Goal: Task Accomplishment & Management: Use online tool/utility

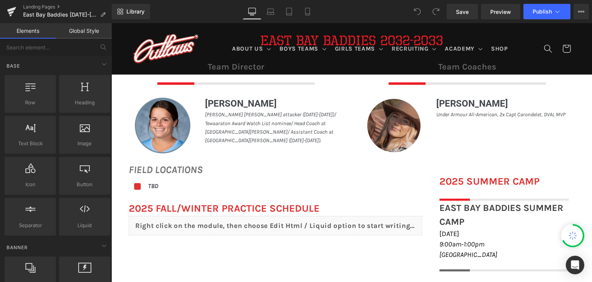
scroll to position [309, 0]
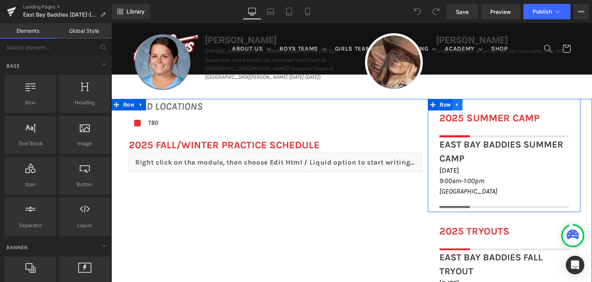
click at [455, 105] on icon at bounding box center [457, 105] width 5 height 6
click at [475, 107] on icon at bounding box center [477, 104] width 5 height 5
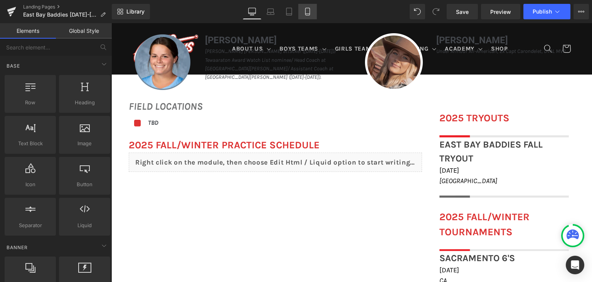
click at [312, 14] on link "Mobile" at bounding box center [308, 11] width 19 height 15
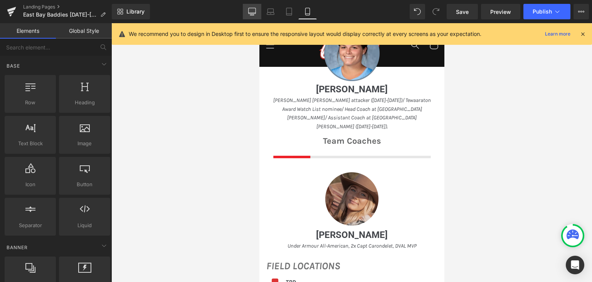
click at [250, 16] on link "Desktop" at bounding box center [252, 11] width 19 height 15
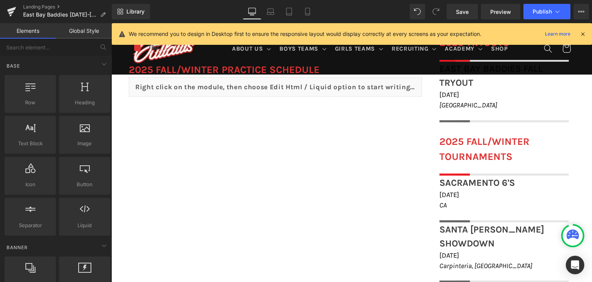
scroll to position [384, 0]
click at [466, 13] on span "Save" at bounding box center [462, 12] width 13 height 8
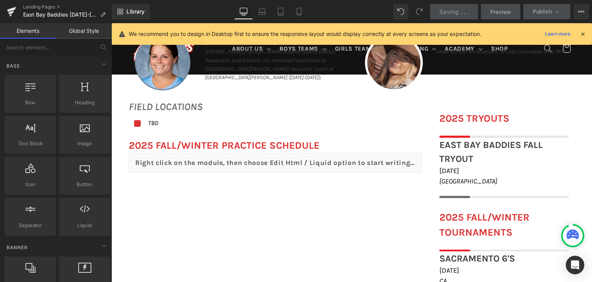
scroll to position [307, 0]
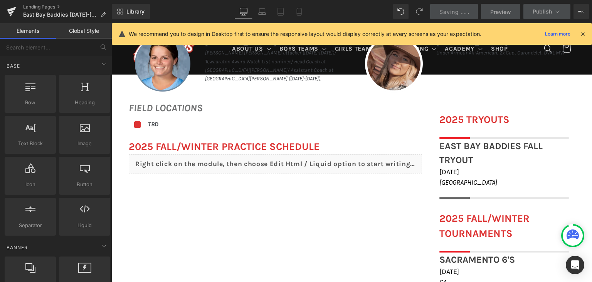
click at [582, 34] on icon at bounding box center [583, 33] width 7 height 7
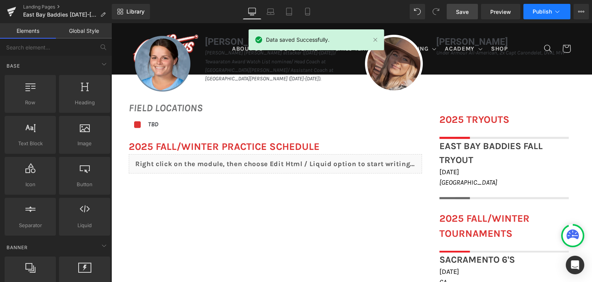
click at [540, 10] on span "Publish" at bounding box center [542, 11] width 19 height 6
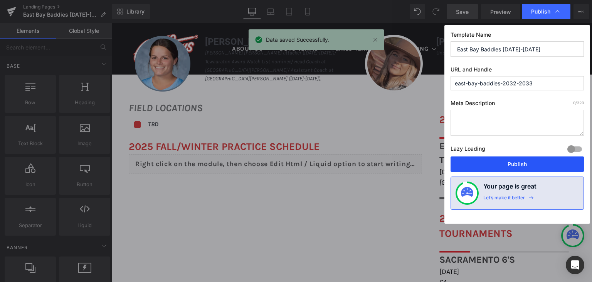
drag, startPoint x: 513, startPoint y: 164, endPoint x: 400, endPoint y: 141, distance: 115.7
click at [513, 164] on button "Publish" at bounding box center [517, 163] width 133 height 15
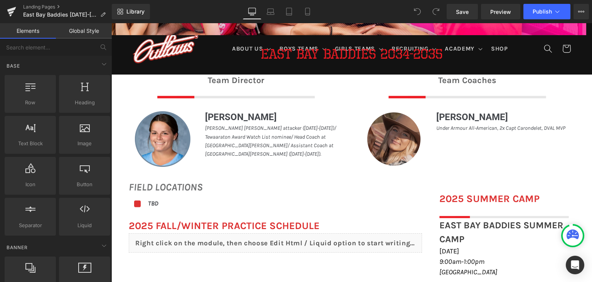
scroll to position [270, 0]
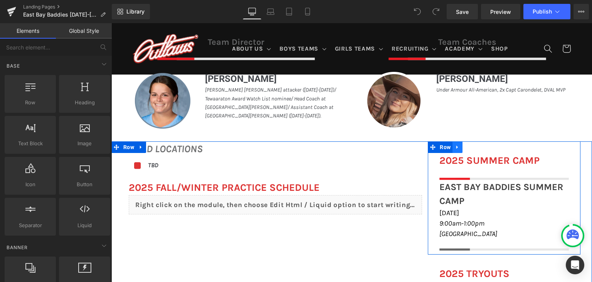
click at [455, 148] on icon at bounding box center [457, 147] width 5 height 6
click at [475, 148] on icon at bounding box center [477, 146] width 5 height 5
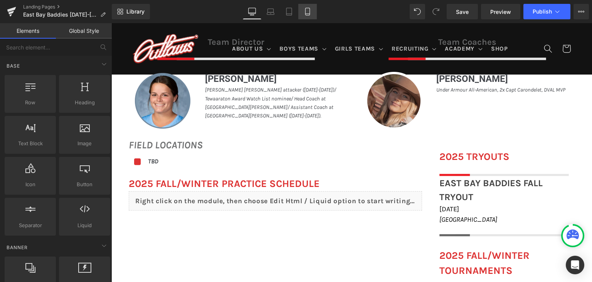
click at [309, 14] on icon at bounding box center [308, 12] width 8 height 8
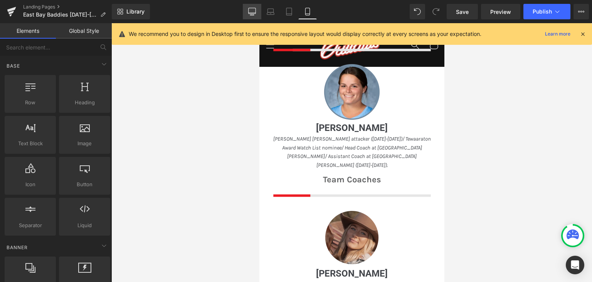
click at [255, 14] on icon at bounding box center [252, 12] width 8 height 8
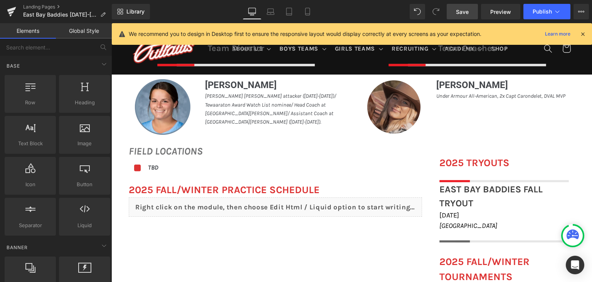
scroll to position [384, 0]
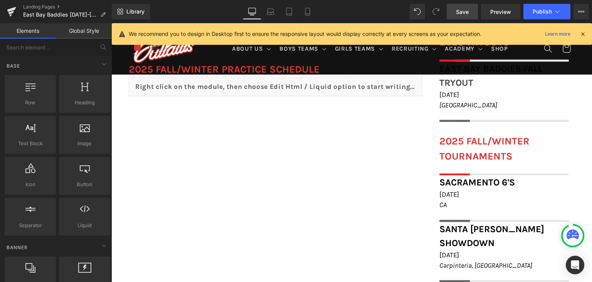
click at [469, 11] on span "Save" at bounding box center [462, 12] width 13 height 8
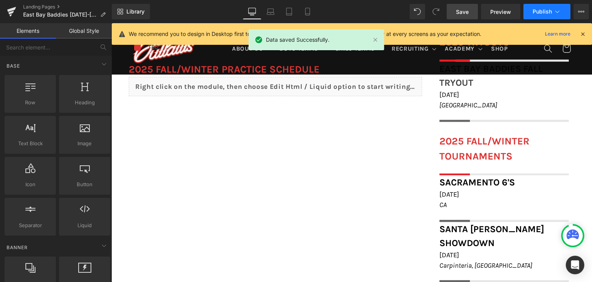
click at [535, 16] on button "Publish" at bounding box center [547, 11] width 47 height 15
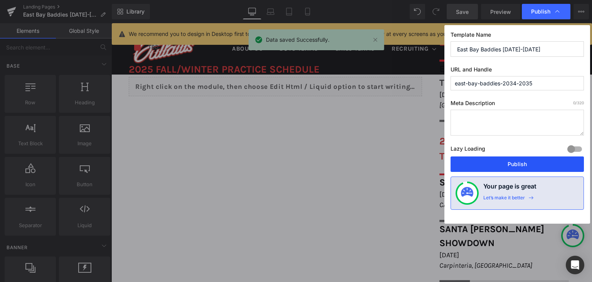
click at [511, 162] on button "Publish" at bounding box center [517, 163] width 133 height 15
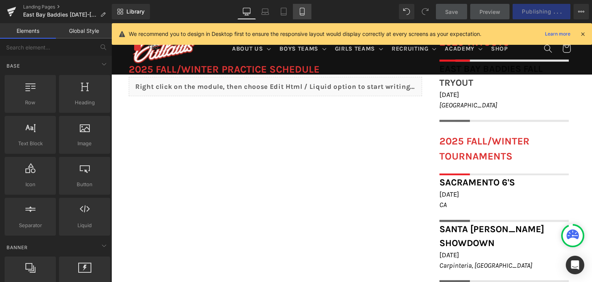
click at [305, 7] on link "Mobile" at bounding box center [302, 11] width 19 height 15
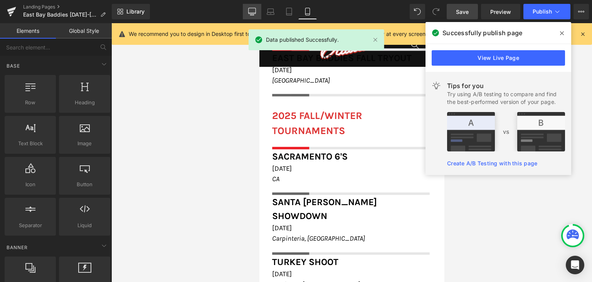
click at [253, 12] on icon at bounding box center [252, 12] width 8 height 8
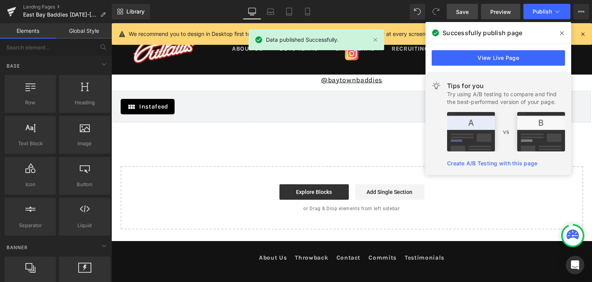
scroll to position [736, 0]
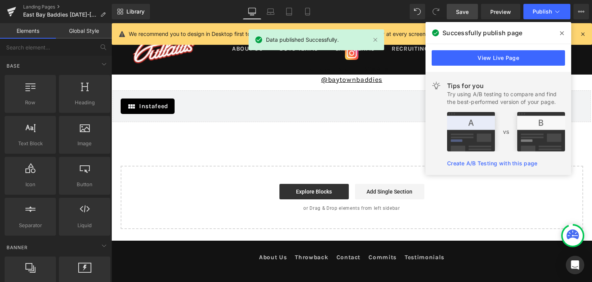
click at [563, 33] on icon at bounding box center [562, 33] width 4 height 6
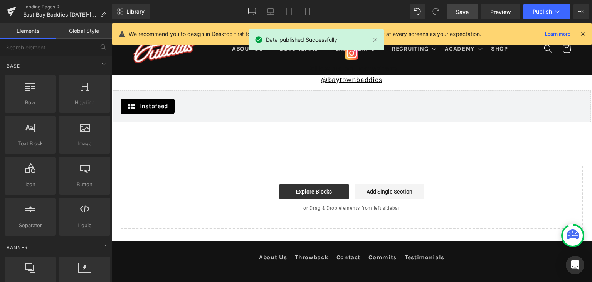
click at [467, 14] on span "Save" at bounding box center [462, 12] width 13 height 8
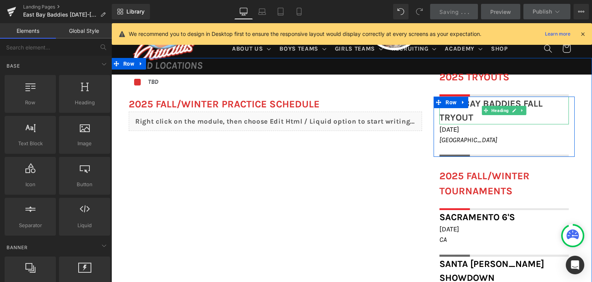
scroll to position [273, 0]
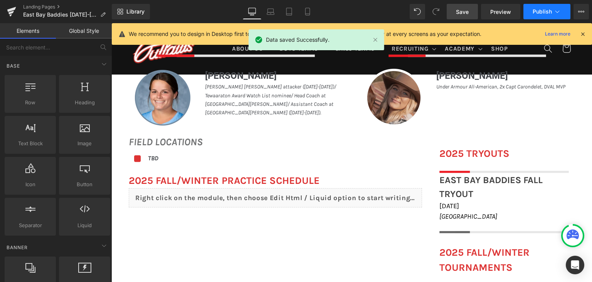
click at [542, 11] on span "Publish" at bounding box center [542, 11] width 19 height 6
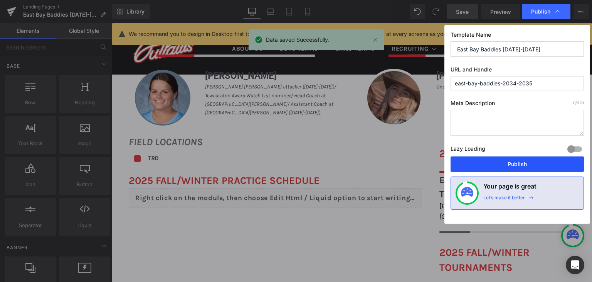
click at [498, 161] on button "Publish" at bounding box center [517, 163] width 133 height 15
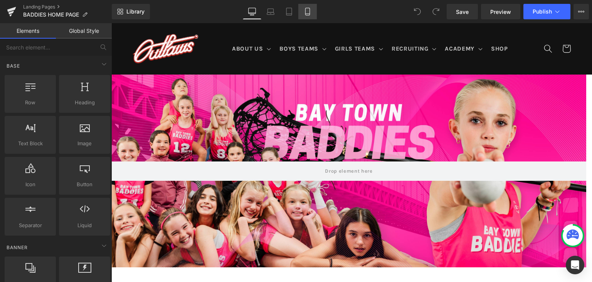
click at [314, 15] on link "Mobile" at bounding box center [308, 11] width 19 height 15
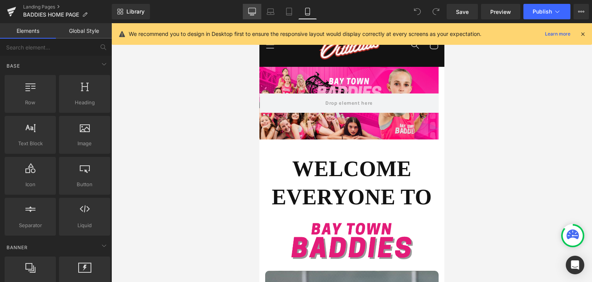
click at [256, 15] on icon at bounding box center [252, 12] width 8 height 8
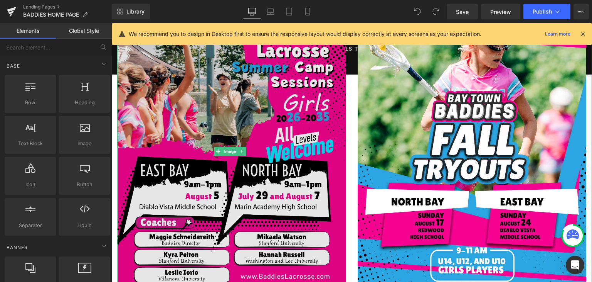
scroll to position [1131, 0]
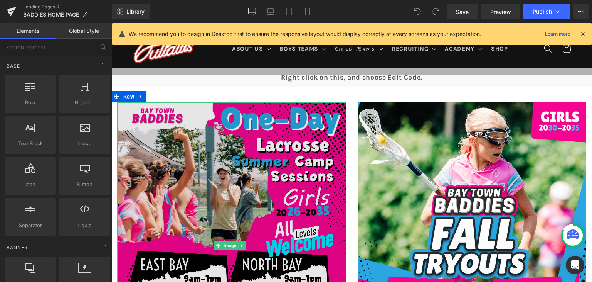
click at [233, 138] on img at bounding box center [231, 245] width 229 height 286
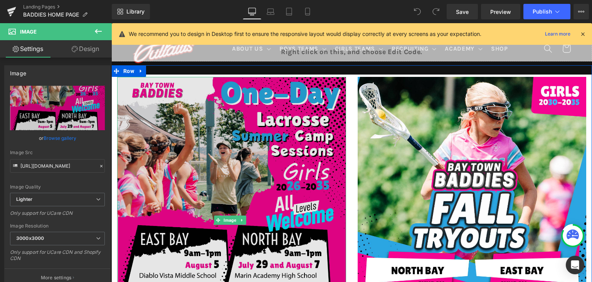
scroll to position [1169, 0]
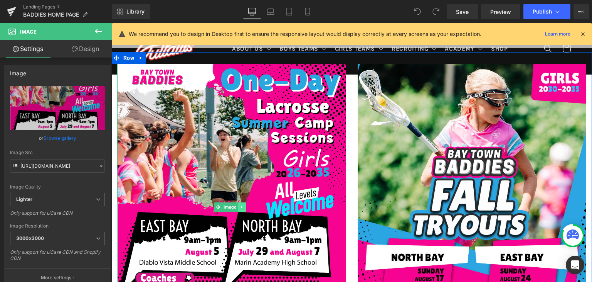
click at [244, 204] on link at bounding box center [242, 206] width 8 height 9
click at [247, 204] on icon at bounding box center [246, 206] width 4 height 5
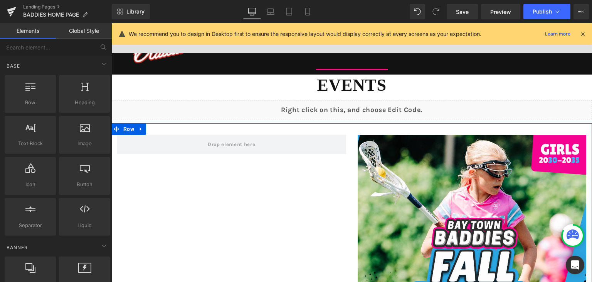
scroll to position [1092, 0]
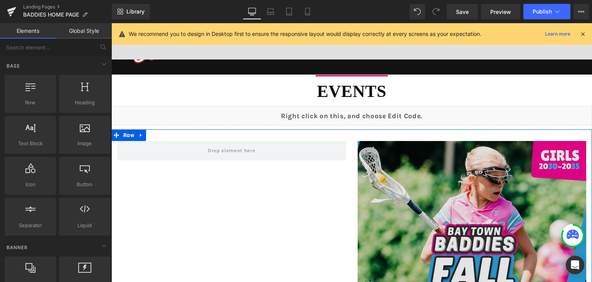
click at [488, 182] on img at bounding box center [472, 284] width 229 height 286
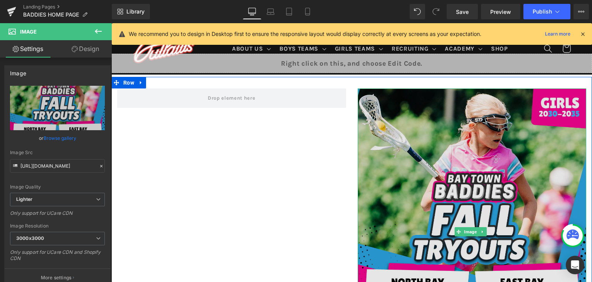
scroll to position [1131, 0]
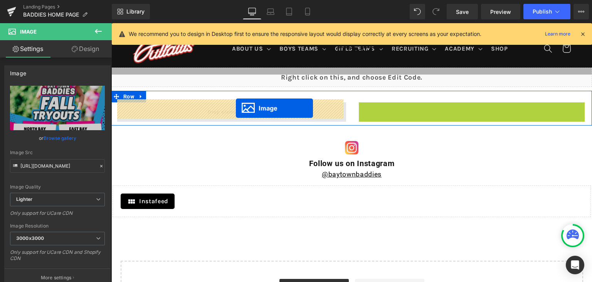
drag, startPoint x: 458, startPoint y: 243, endPoint x: 236, endPoint y: 107, distance: 260.4
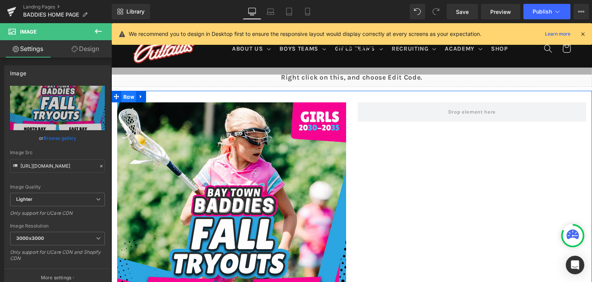
click at [131, 94] on span "Row" at bounding box center [128, 97] width 15 height 12
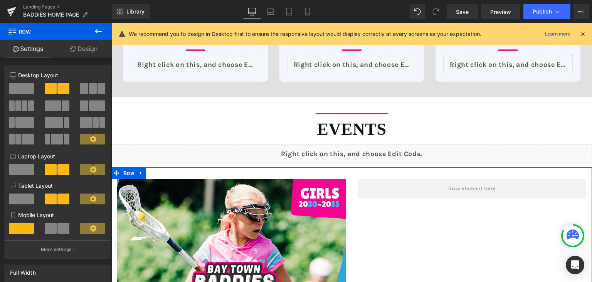
scroll to position [1054, 0]
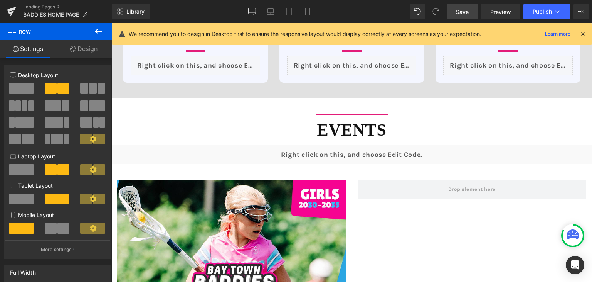
click at [465, 14] on span "Save" at bounding box center [462, 12] width 13 height 8
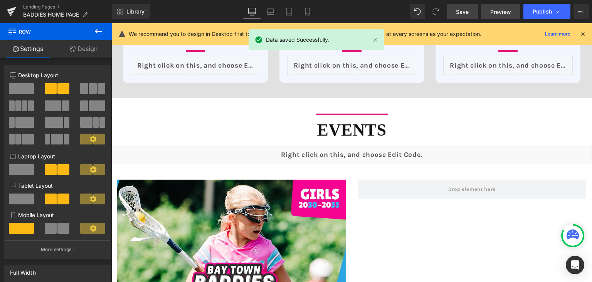
click at [506, 10] on span "Preview" at bounding box center [501, 12] width 21 height 8
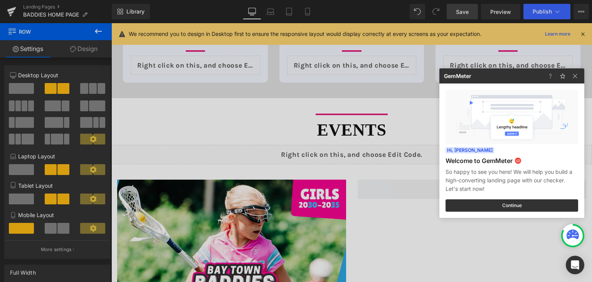
click at [353, 154] on div at bounding box center [296, 141] width 592 height 282
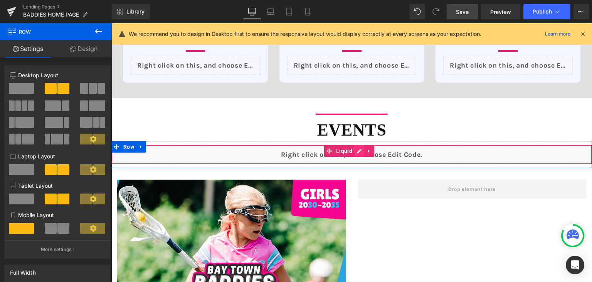
click at [361, 150] on div "Liquid" at bounding box center [351, 154] width 481 height 19
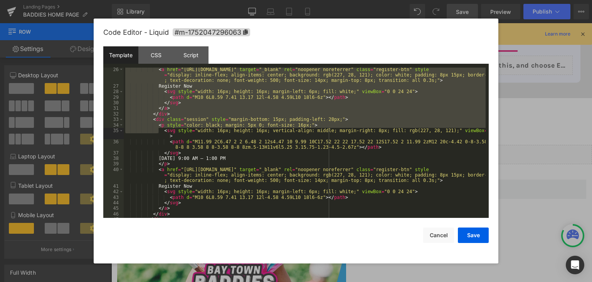
scroll to position [208, 0]
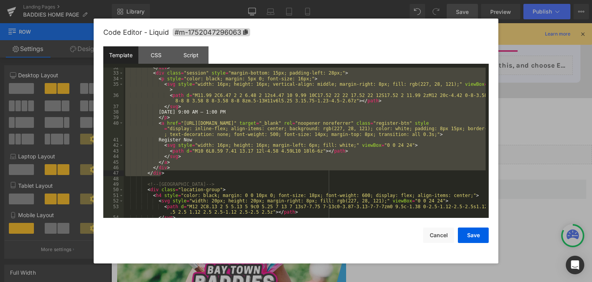
drag, startPoint x: 133, startPoint y: 99, endPoint x: 167, endPoint y: 174, distance: 81.8
click at [167, 174] on div "</ div > < div class = "session" style = "margin-bottom: 15px; padding-left: 28…" at bounding box center [305, 145] width 362 height 161
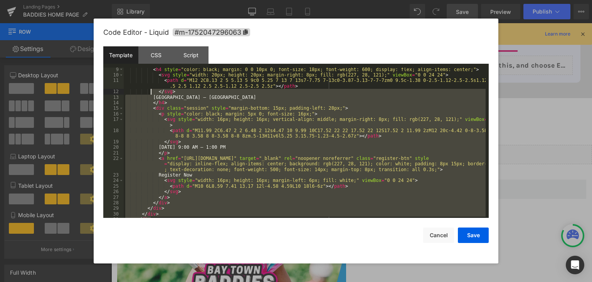
scroll to position [0, 0]
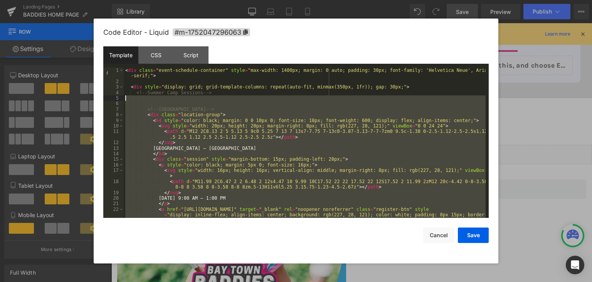
drag, startPoint x: 160, startPoint y: 127, endPoint x: 120, endPoint y: 98, distance: 48.8
click at [120, 98] on pre "1 2 3 4 5 6 7 8 9 10 11 12 13 14 15 16 17 18 19 20 21 22 < div class = "event-s…" at bounding box center [296, 142] width 386 height 150
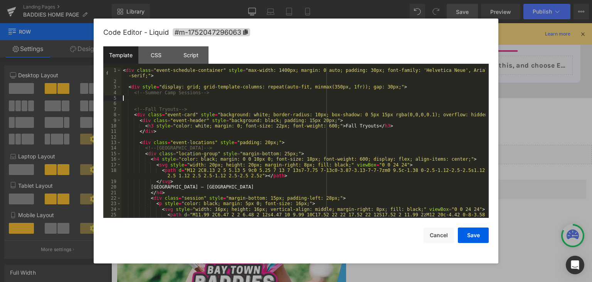
click at [218, 94] on div "< div class = "event-schedule-container" style = "max-width: 1400px; margin: 0 …" at bounding box center [303, 153] width 364 height 172
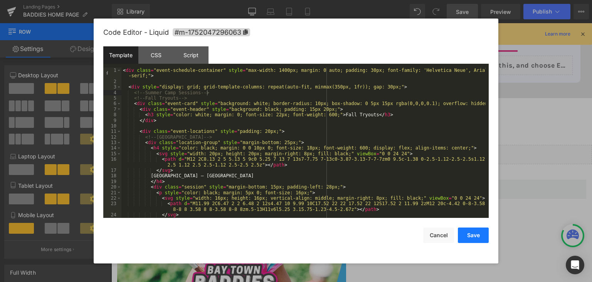
click at [481, 236] on button "Save" at bounding box center [473, 234] width 31 height 15
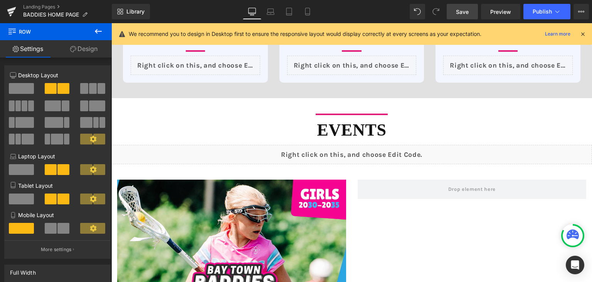
click at [464, 15] on span "Save" at bounding box center [462, 12] width 13 height 8
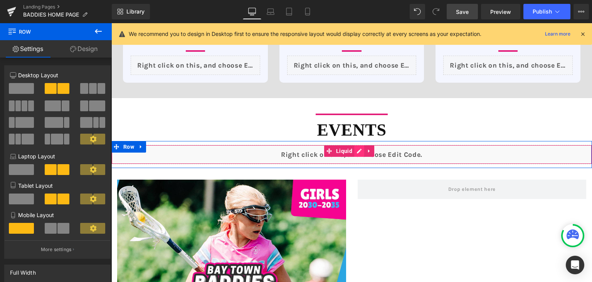
click at [358, 150] on div "Liquid" at bounding box center [351, 154] width 481 height 19
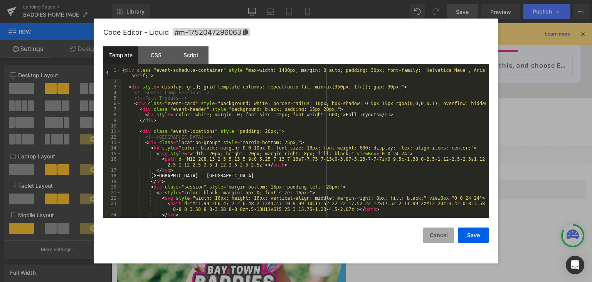
click at [439, 237] on button "Cancel" at bounding box center [438, 234] width 31 height 15
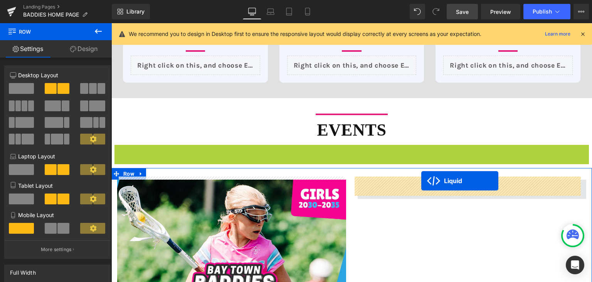
drag, startPoint x: 329, startPoint y: 147, endPoint x: 422, endPoint y: 181, distance: 99.0
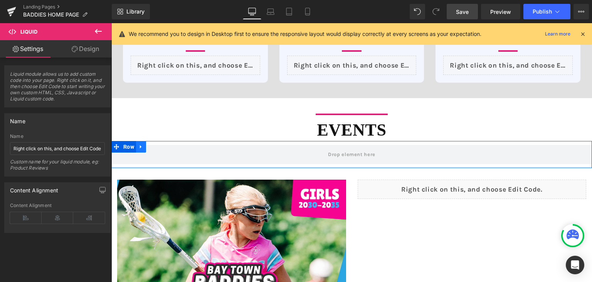
click at [141, 145] on icon at bounding box center [141, 146] width 2 height 3
click at [159, 144] on icon at bounding box center [161, 146] width 5 height 5
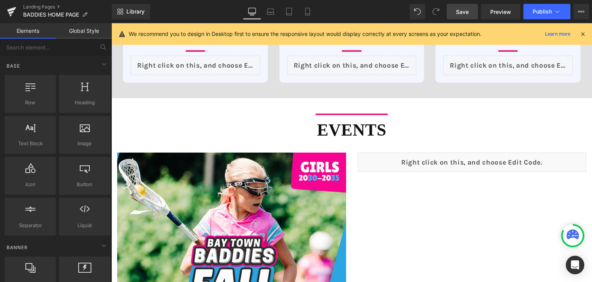
click at [471, 13] on link "Save" at bounding box center [462, 11] width 31 height 15
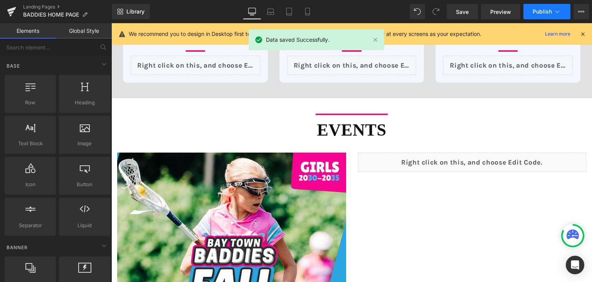
click at [533, 10] on span "Publish" at bounding box center [542, 11] width 19 height 6
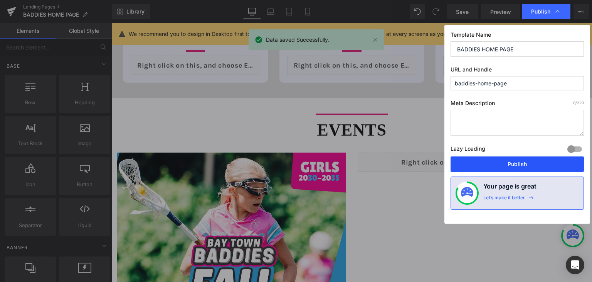
click at [506, 161] on button "Publish" at bounding box center [517, 163] width 133 height 15
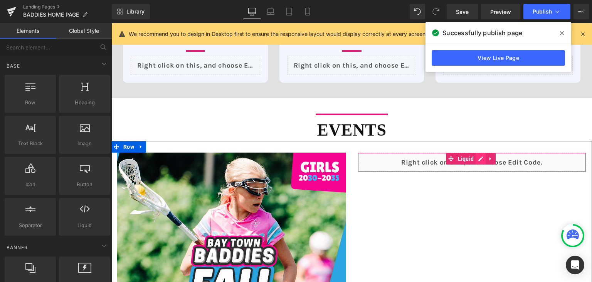
click at [475, 156] on div "Liquid" at bounding box center [472, 161] width 229 height 19
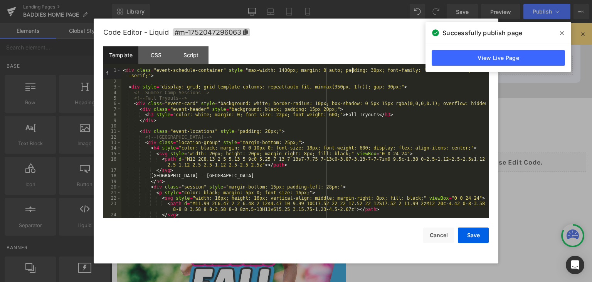
click at [353, 70] on div "< div class = "event-schedule-container" style = "max-width: 1400px; margin: 0 …" at bounding box center [303, 150] width 364 height 167
click at [357, 70] on div "< div class = "event-schedule-container" style = "max-width: 1400px; margin: 0 …" at bounding box center [303, 150] width 364 height 167
click at [479, 231] on button "Save" at bounding box center [473, 234] width 31 height 15
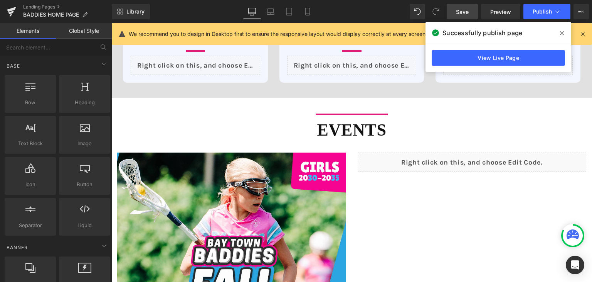
click at [472, 8] on link "Save" at bounding box center [462, 11] width 31 height 15
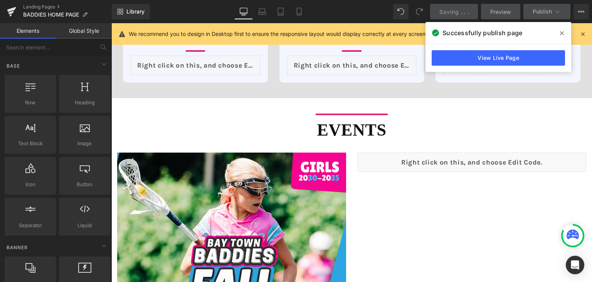
click at [564, 34] on span at bounding box center [562, 33] width 12 height 12
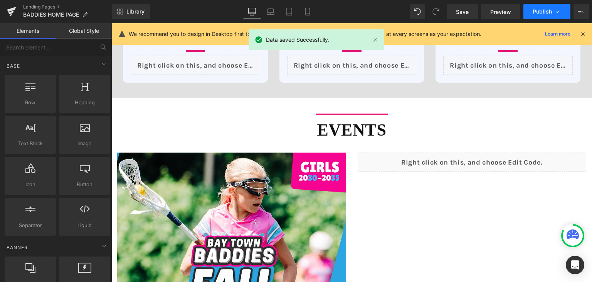
click at [540, 8] on span "Publish" at bounding box center [542, 11] width 19 height 6
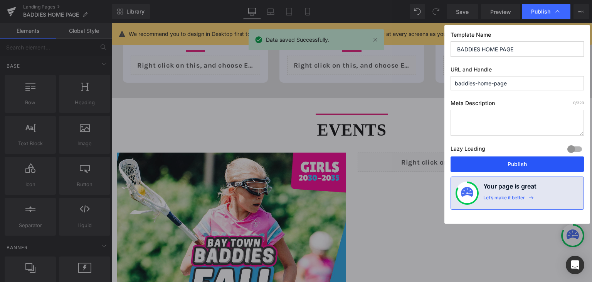
click at [520, 160] on button "Publish" at bounding box center [517, 163] width 133 height 15
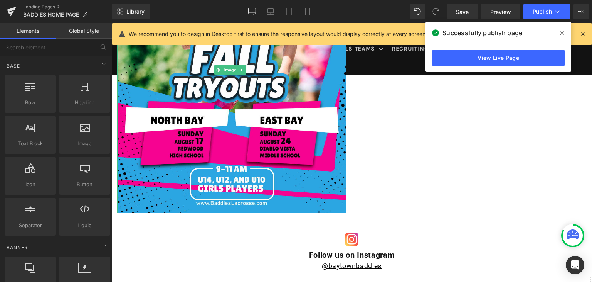
scroll to position [1324, 0]
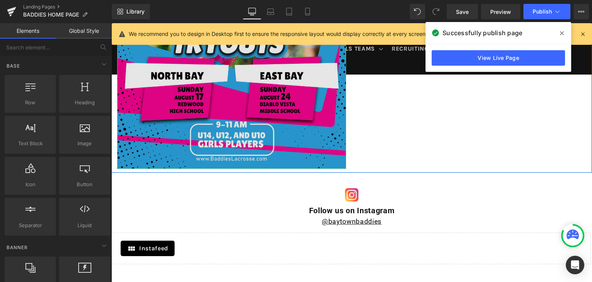
click at [231, 116] on img at bounding box center [231, 25] width 229 height 286
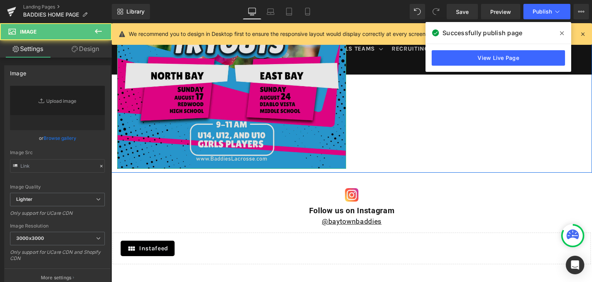
type input "https://ucarecdn.com/5d018824-ba40-4e32-834a-d2fcf5d646be/-/format/auto/-/previ…"
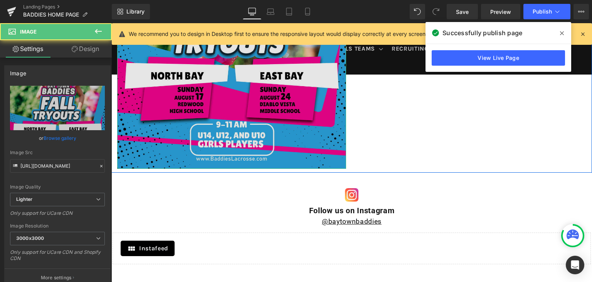
scroll to position [1208, 0]
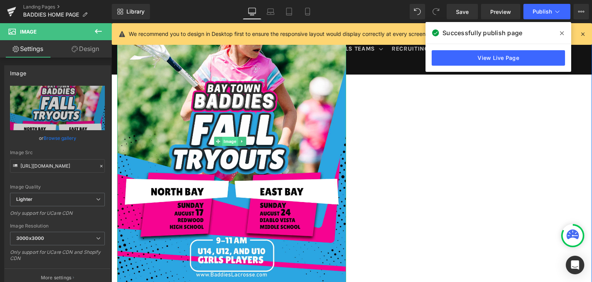
click at [231, 137] on span "Image" at bounding box center [230, 141] width 16 height 9
click at [96, 51] on link "Design" at bounding box center [85, 48] width 56 height 17
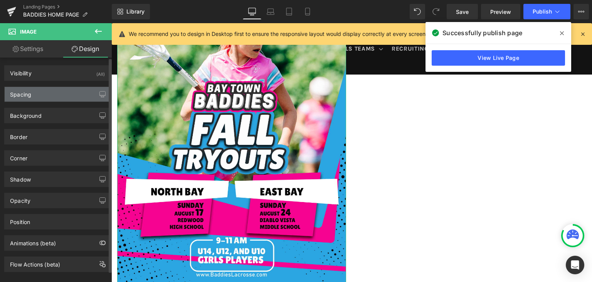
type input "0"
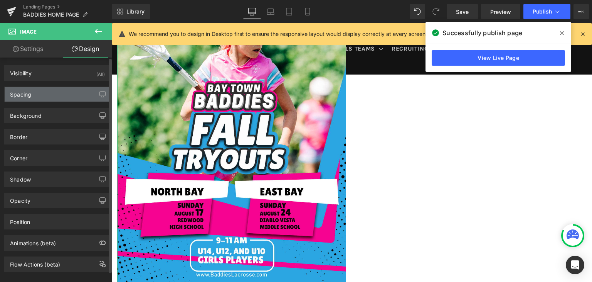
type input "0"
click at [34, 93] on div "Spacing" at bounding box center [58, 94] width 106 height 15
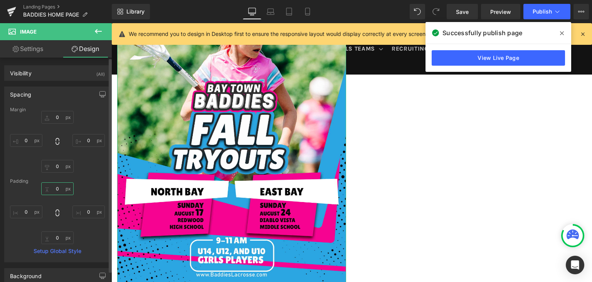
click at [59, 191] on input "0" at bounding box center [57, 188] width 32 height 13
click at [59, 240] on input "0" at bounding box center [57, 237] width 32 height 13
type input "20"
click at [466, 15] on span "Save" at bounding box center [462, 12] width 13 height 8
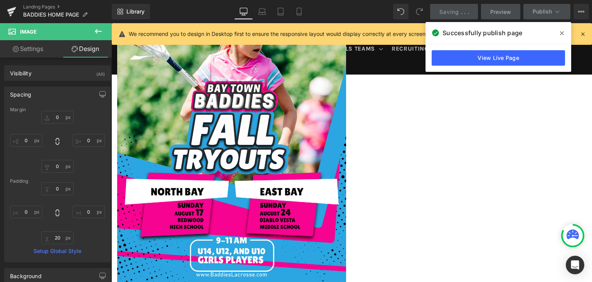
click at [565, 36] on span at bounding box center [562, 33] width 12 height 12
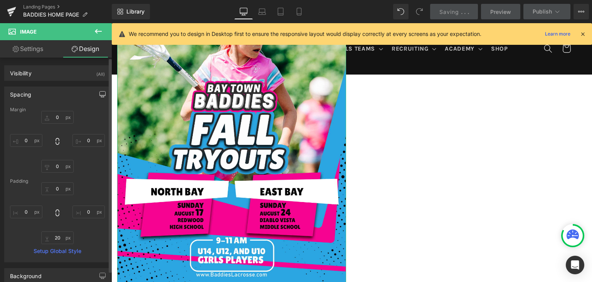
click at [101, 97] on icon "button" at bounding box center [102, 97] width 3 height 0
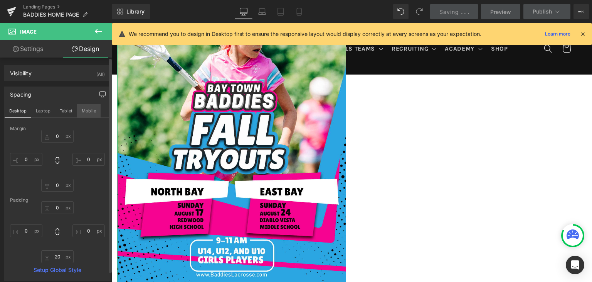
click at [87, 110] on button "Mobile" at bounding box center [89, 110] width 24 height 13
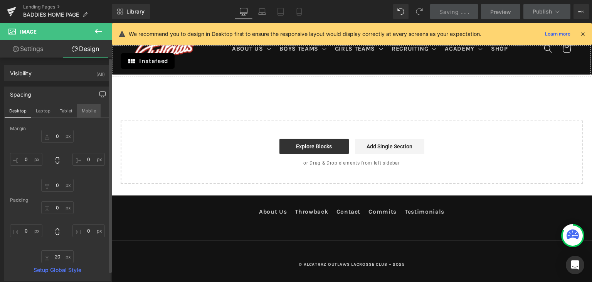
type input "20"
type input "0"
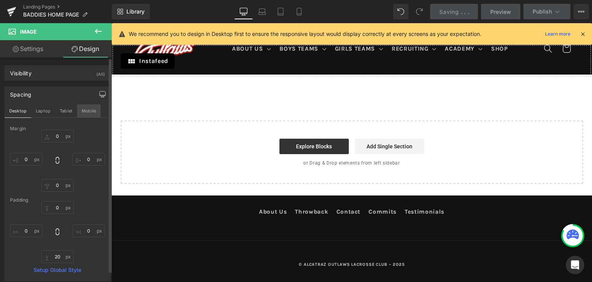
type input "0"
type input "20"
type input "0"
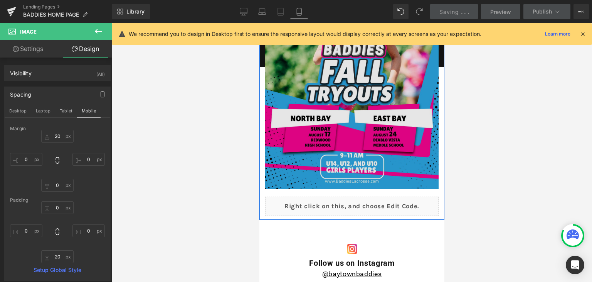
scroll to position [2650, 0]
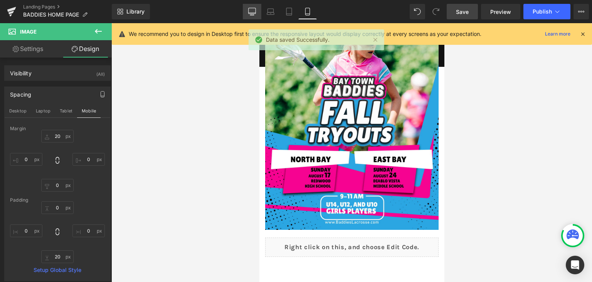
click at [251, 16] on link "Desktop" at bounding box center [252, 11] width 19 height 15
type input "0"
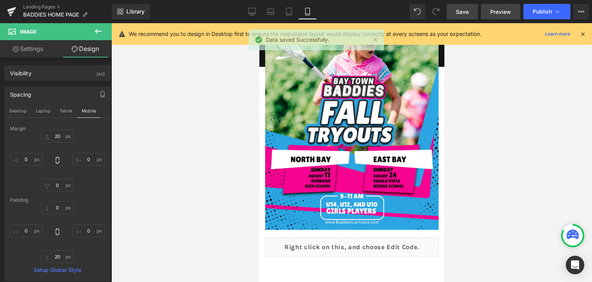
type input "0"
type input "20"
type input "0"
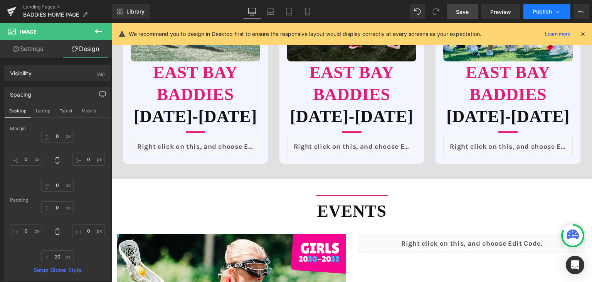
scroll to position [1093, 0]
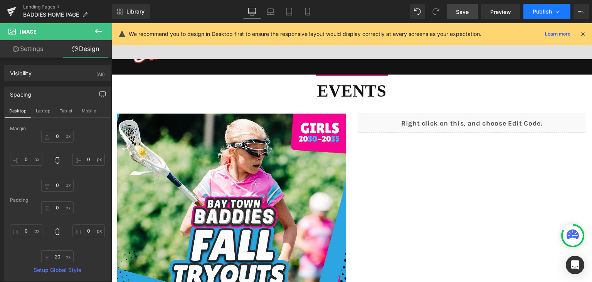
click at [533, 12] on span "Publish" at bounding box center [542, 11] width 19 height 6
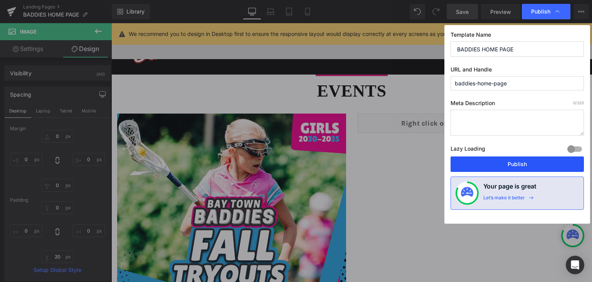
click at [515, 164] on button "Publish" at bounding box center [517, 163] width 133 height 15
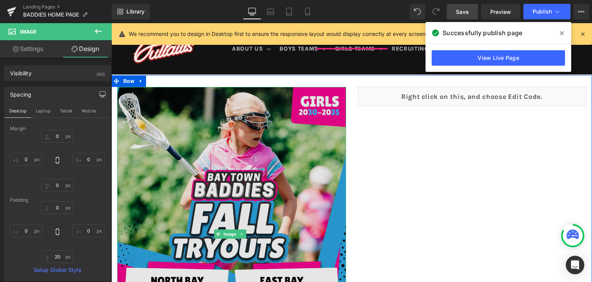
scroll to position [1170, 0]
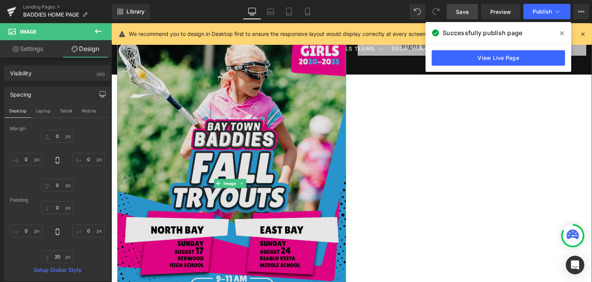
click at [262, 148] on img at bounding box center [231, 183] width 229 height 294
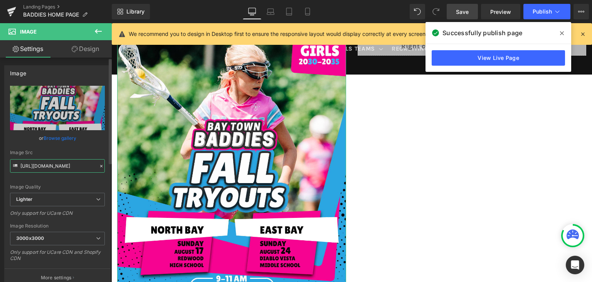
click at [59, 165] on input "https://ucarecdn.com/5d018824-ba40-4e32-834a-d2fcf5d646be/-/format/auto/-/previ…" at bounding box center [57, 165] width 95 height 13
click at [561, 35] on icon at bounding box center [562, 33] width 4 height 6
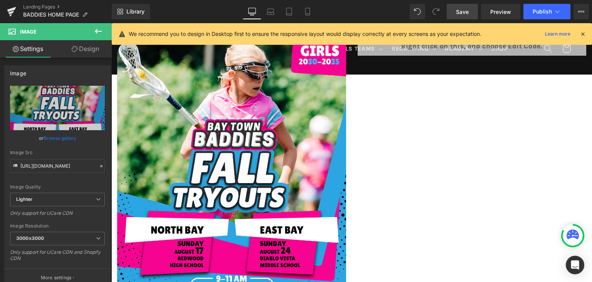
click at [464, 16] on link "Save" at bounding box center [462, 11] width 31 height 15
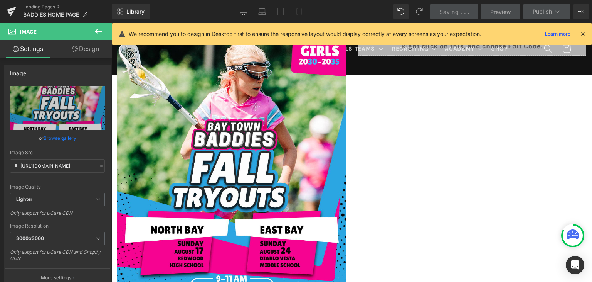
scroll to position [1363, 0]
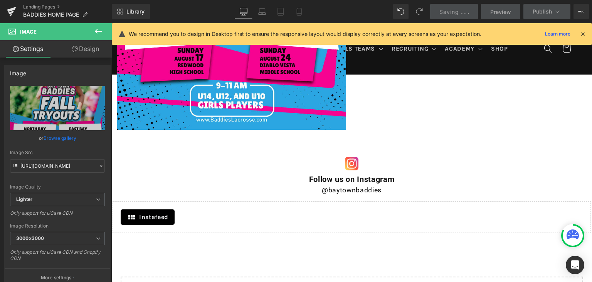
click at [585, 35] on icon at bounding box center [583, 33] width 7 height 7
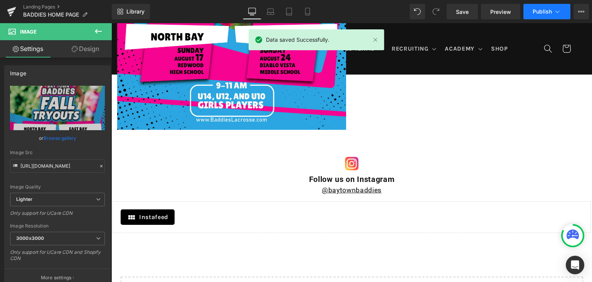
click at [540, 10] on span "Publish" at bounding box center [542, 11] width 19 height 6
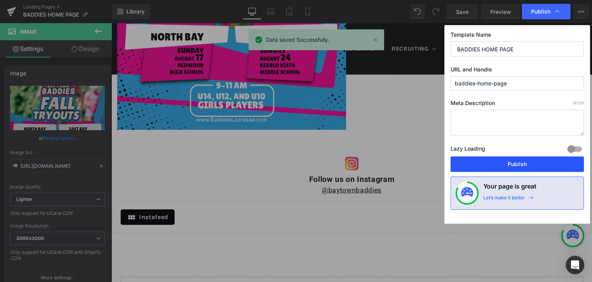
click at [521, 163] on button "Publish" at bounding box center [517, 163] width 133 height 15
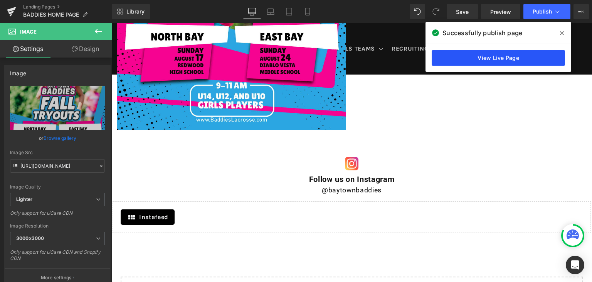
click at [494, 56] on link "View Live Page" at bounding box center [498, 57] width 133 height 15
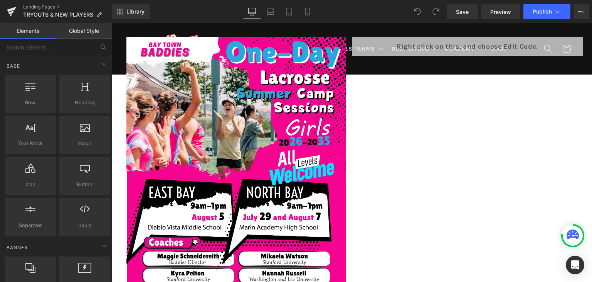
scroll to position [1118, 0]
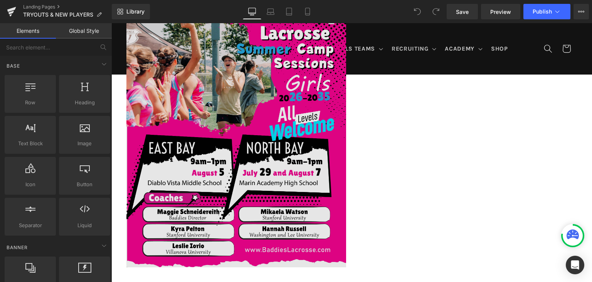
click at [211, 130] on img at bounding box center [237, 129] width 220 height 275
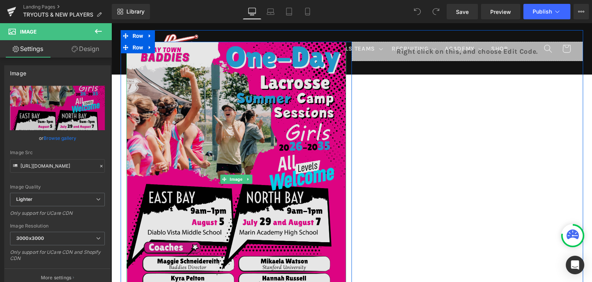
scroll to position [1003, 0]
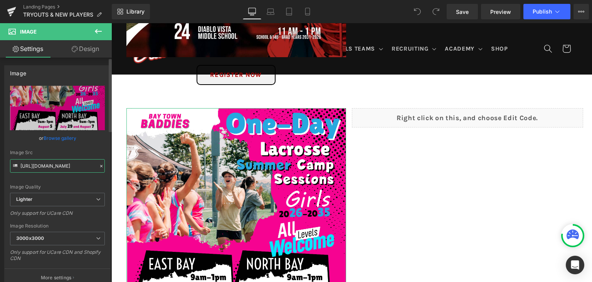
click at [53, 167] on input "https://ucarecdn.com/2e6ad97b-d865-4009-96c1-57b9ea5c4334/-/format/auto/-/previ…" at bounding box center [57, 165] width 95 height 13
paste input "5d018824-ba40-4e32-834a-d2fcf5d646be/-/format/auto/-/preview/3000x3000/-/qualit…"
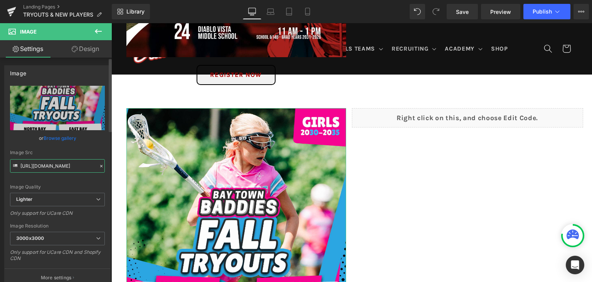
type input "https://ucarecdn.com/5d018824-ba40-4e32-834a-d2fcf5d646be/-/format/auto/-/previ…"
click at [87, 154] on div "Image Src" at bounding box center [57, 152] width 95 height 5
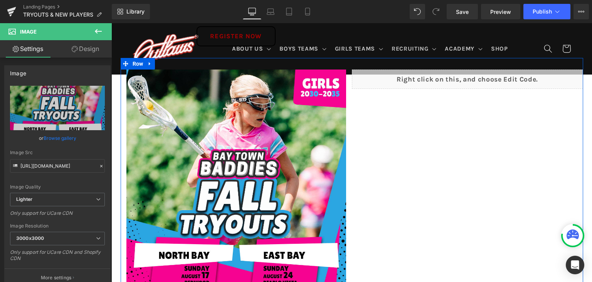
scroll to position [964, 0]
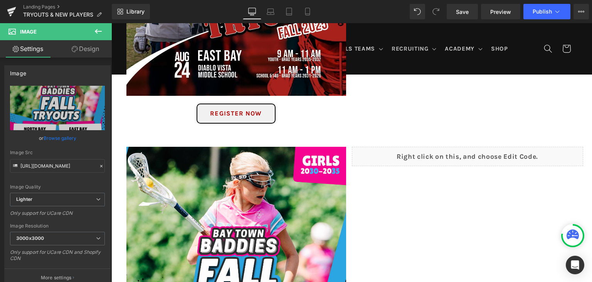
click at [466, 155] on div "Liquid" at bounding box center [467, 156] width 231 height 19
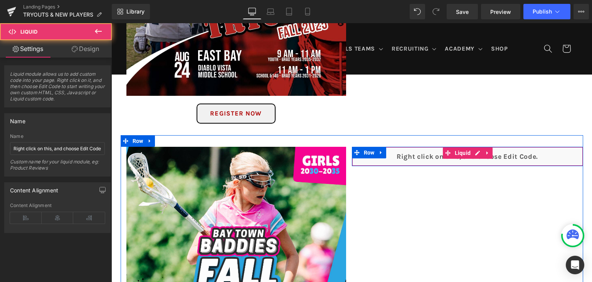
click at [474, 157] on div "Liquid" at bounding box center [467, 156] width 231 height 19
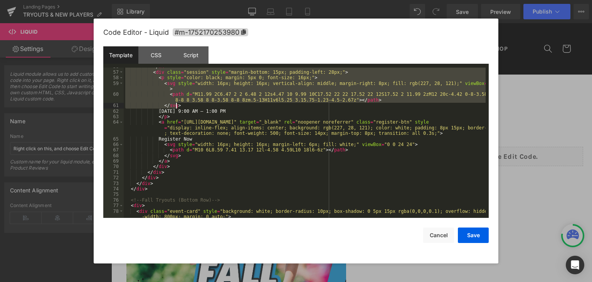
scroll to position [417, 0]
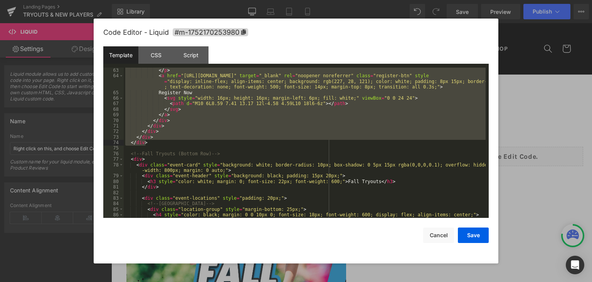
drag, startPoint x: 128, startPoint y: 82, endPoint x: 219, endPoint y: 145, distance: 110.1
click at [219, 145] on div "August 5 | 9:00 AM – 1:00 PM </ p > < a href = "https://registration.teamsnap.c…" at bounding box center [305, 142] width 362 height 161
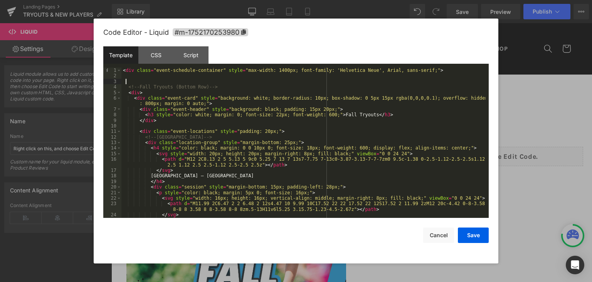
scroll to position [0, 0]
click at [469, 235] on button "Save" at bounding box center [473, 234] width 31 height 15
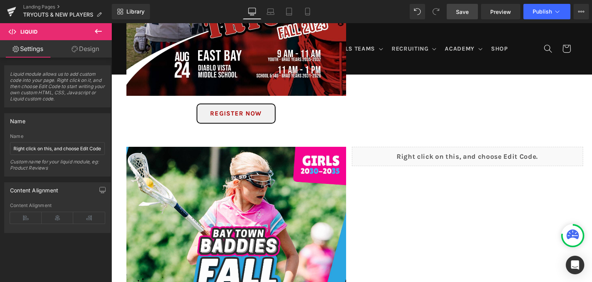
click at [463, 14] on span "Save" at bounding box center [462, 12] width 13 height 8
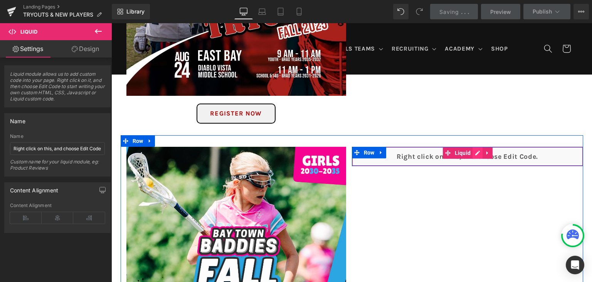
click at [475, 155] on div "Liquid" at bounding box center [467, 156] width 231 height 19
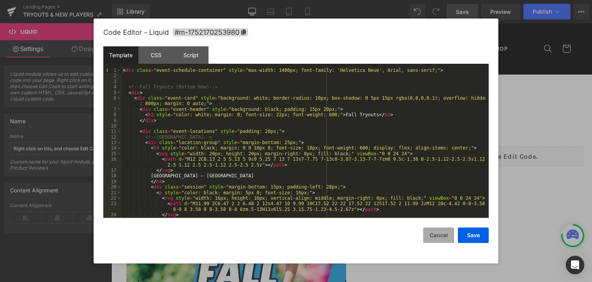
click at [435, 236] on button "Cancel" at bounding box center [438, 234] width 31 height 15
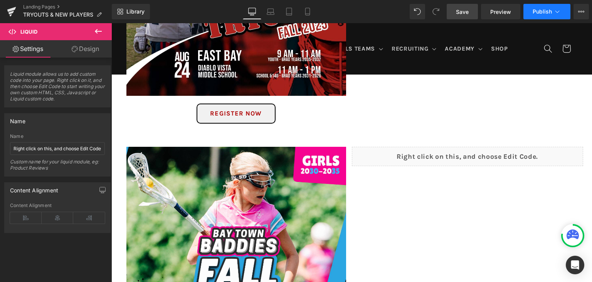
click at [542, 17] on button "Publish" at bounding box center [547, 11] width 47 height 15
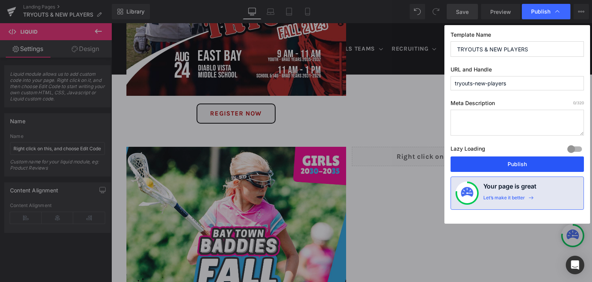
click at [501, 165] on button "Publish" at bounding box center [517, 163] width 133 height 15
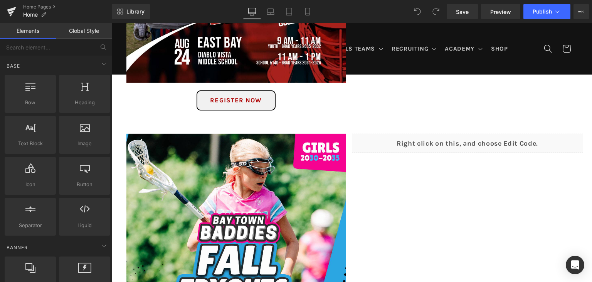
scroll to position [810, 0]
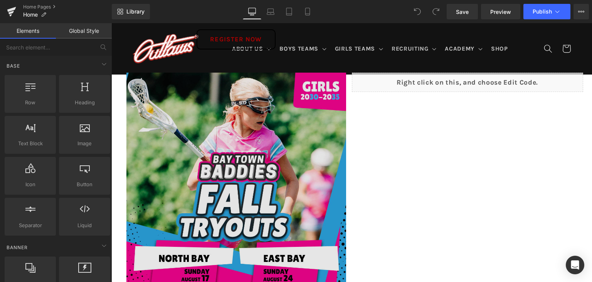
click at [270, 154] on img at bounding box center [237, 210] width 220 height 275
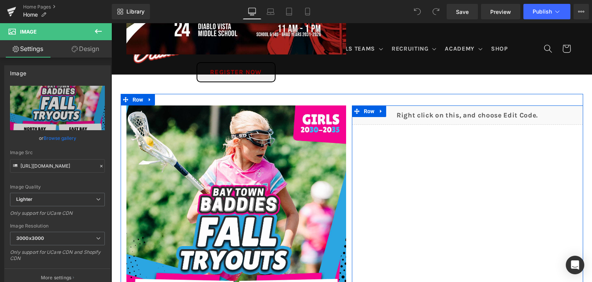
scroll to position [733, 0]
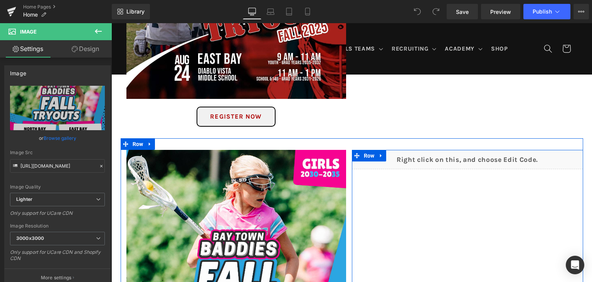
click at [473, 159] on div "Liquid" at bounding box center [467, 159] width 231 height 19
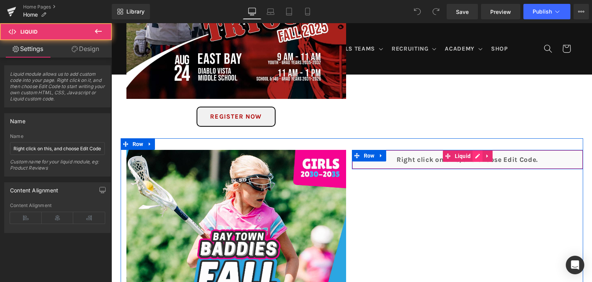
click at [474, 156] on div "Liquid" at bounding box center [467, 159] width 231 height 19
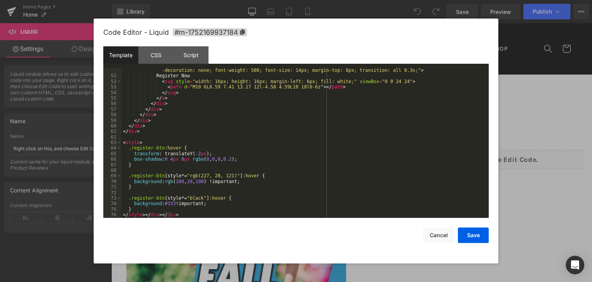
scroll to position [339, 0]
click at [433, 232] on button "Cancel" at bounding box center [438, 234] width 31 height 15
